Goal: Information Seeking & Learning: Learn about a topic

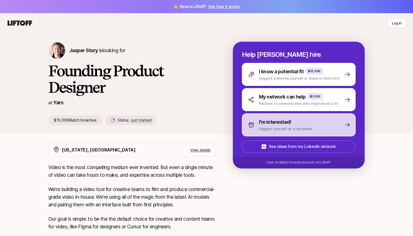
click at [295, 123] on div "I'm interested!" at bounding box center [286, 122] width 54 height 8
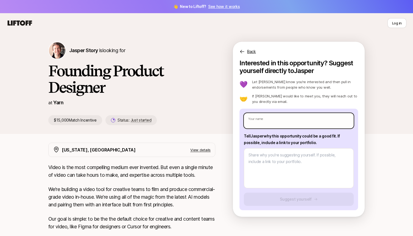
click at [275, 117] on input "text" at bounding box center [299, 120] width 110 height 15
type textarea "x"
type input "SA"
type textarea "x"
type input "SAv"
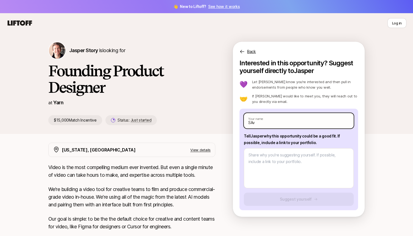
type textarea "x"
type input "SAvi"
type textarea "x"
type input "SAv"
type textarea "x"
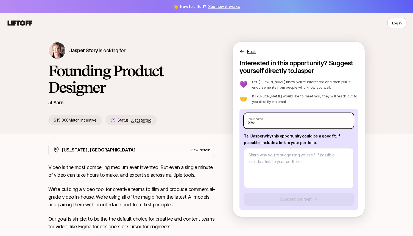
type input "SA"
type textarea "x"
type input "SAa"
type textarea "x"
type input "SAav"
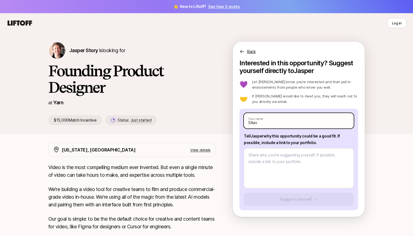
type textarea "x"
type input "SAa"
type textarea "x"
type input "SA"
type textarea "x"
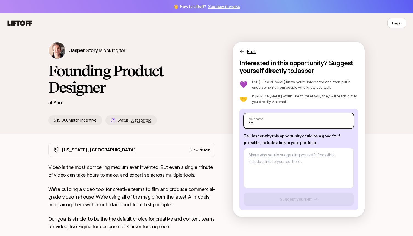
type input "S"
type textarea "x"
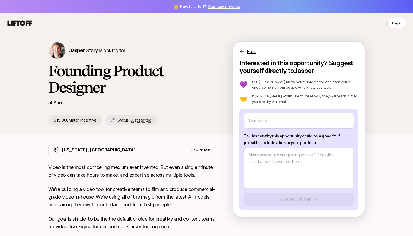
click at [50, 66] on h1 "Founding Product Designer" at bounding box center [131, 79] width 167 height 33
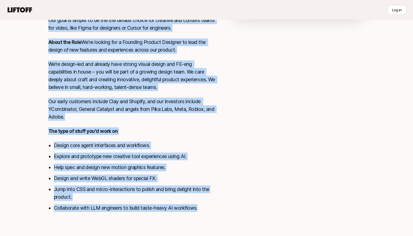
scroll to position [206, 0]
drag, startPoint x: 48, startPoint y: 51, endPoint x: 199, endPoint y: 234, distance: 237.7
click at [199, 234] on div "[PERSON_NAME] Story is looking for Founding Product Designer at Yarn $15,000 Ma…" at bounding box center [206, 35] width 413 height 402
copy div "Loremi Dolor si ametcon adi Elitsedd Eiusmod Temporin ut Labo $17,113 Etdol Mag…"
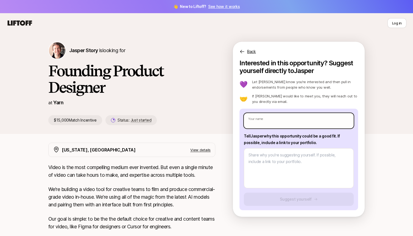
click at [265, 115] on input "text" at bounding box center [299, 120] width 110 height 15
type textarea "x"
type input "S"
type textarea "x"
type input "Sa"
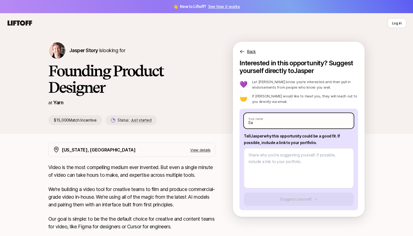
type textarea "x"
type input "Savi"
type textarea "x"
type input "Savio"
type textarea "x"
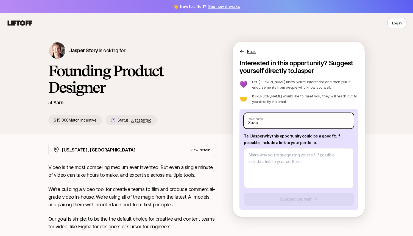
type input "Saviou"
type textarea "x"
type input "Saviour"
type textarea "x"
type input "Saviour I"
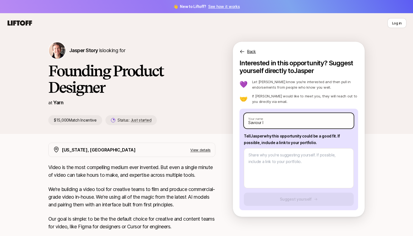
type textarea "x"
type input "Saviour Iny"
type textarea "x"
type input "Saviour Inyh"
type textarea "x"
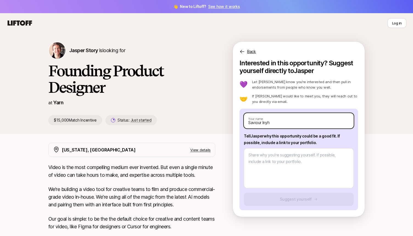
type input "Saviour Inyha"
type textarea "x"
type input "Saviour Inyhan"
type textarea "x"
type input "Saviour Inyhang"
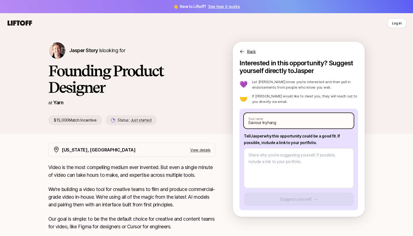
type textarea "x"
type input "Saviour Inyhan"
type textarea "x"
type input "Saviour Inyha"
type textarea "x"
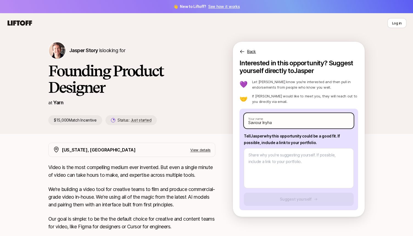
type input "Saviour Inyh"
type textarea "x"
type input "Saviour Iny"
type textarea "x"
type input "Saviour Inya"
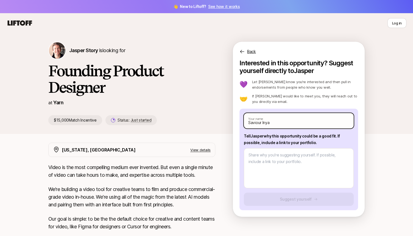
type textarea "x"
type input "Saviour Inyan"
type textarea "x"
type input "Saviour [PERSON_NAME]"
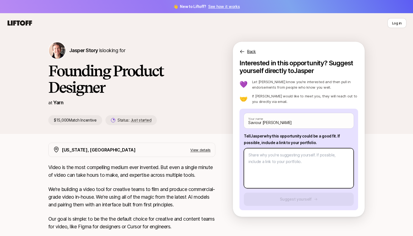
click at [265, 170] on textarea at bounding box center [299, 168] width 110 height 40
type textarea "x"
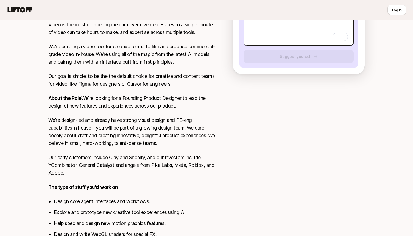
scroll to position [151, 0]
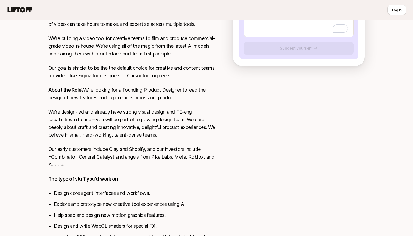
click at [51, 115] on div "Video is the most compelling medium ever invented. But even a single minute of …" at bounding box center [131, 140] width 167 height 254
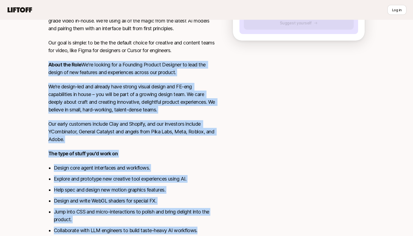
scroll to position [206, 0]
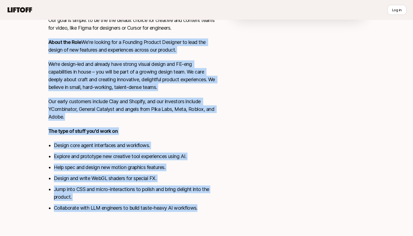
drag, startPoint x: 49, startPoint y: 66, endPoint x: 201, endPoint y: 217, distance: 214.1
click at [201, 217] on div "Video is the most compelling medium ever invented. But even a single minute of …" at bounding box center [131, 92] width 167 height 254
copy div "About the Role We're looking for a Founding Product Designer to lead the design…"
